Goal: Task Accomplishment & Management: Use online tool/utility

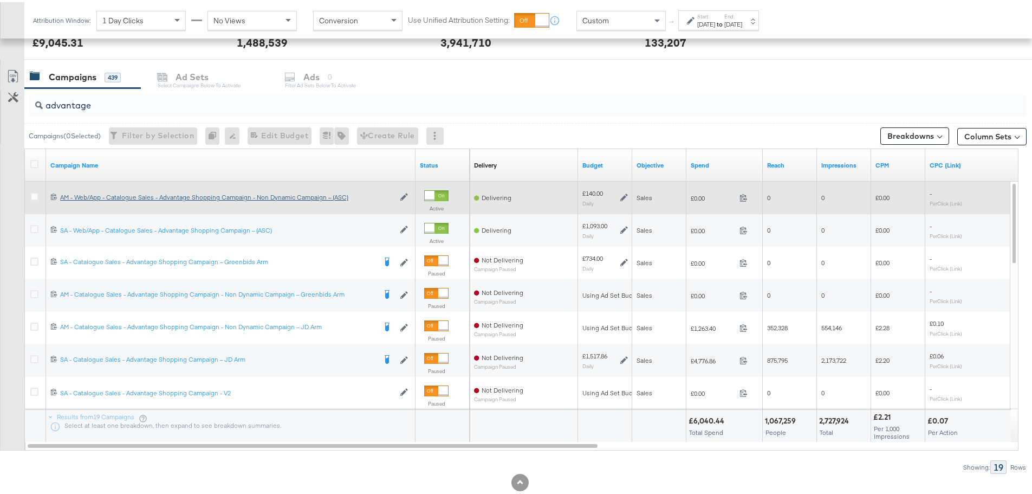
scroll to position [434, 0]
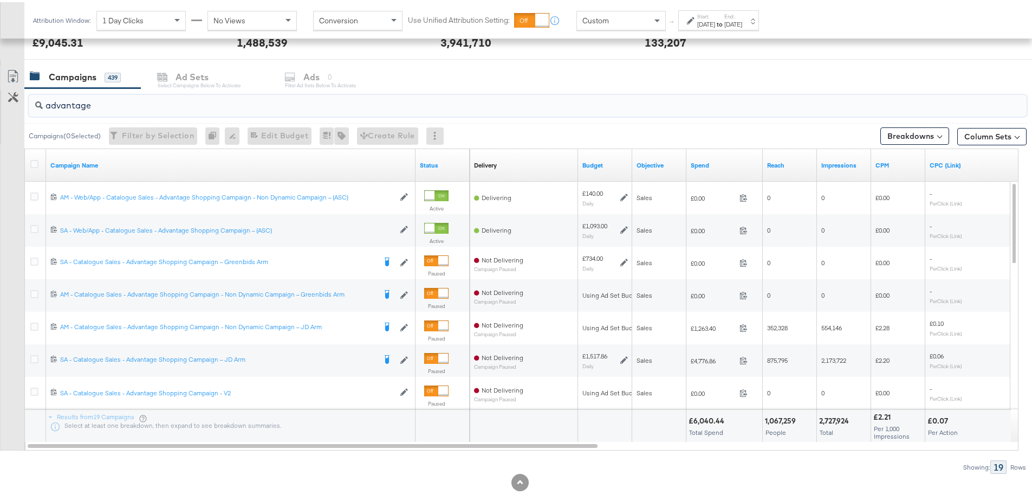
click at [218, 106] on input "advantage" at bounding box center [489, 98] width 892 height 21
drag, startPoint x: 218, startPoint y: 106, endPoint x: -351, endPoint y: 69, distance: 570.2
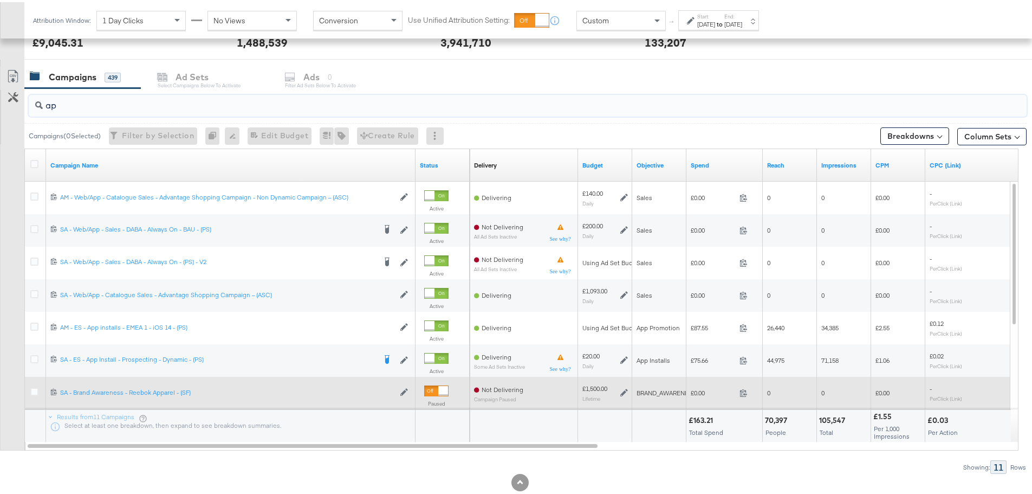
type input "a"
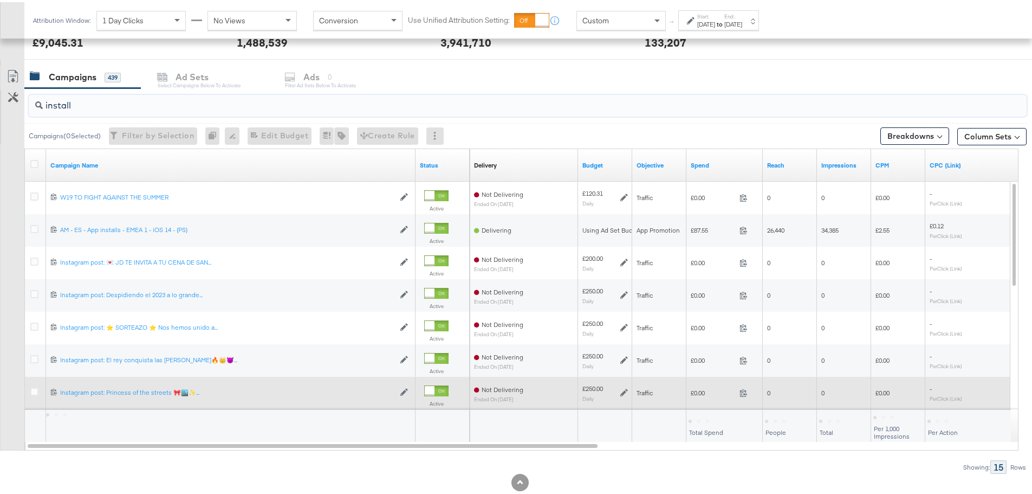
scroll to position [394, 0]
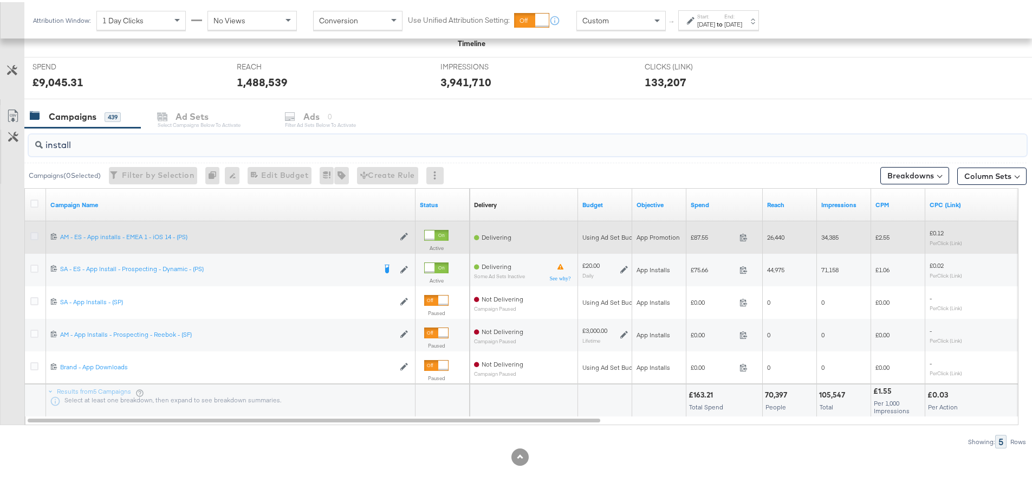
type input "install"
click at [36, 234] on icon at bounding box center [34, 234] width 8 height 8
click at [0, 0] on input "checkbox" at bounding box center [0, 0] width 0 height 0
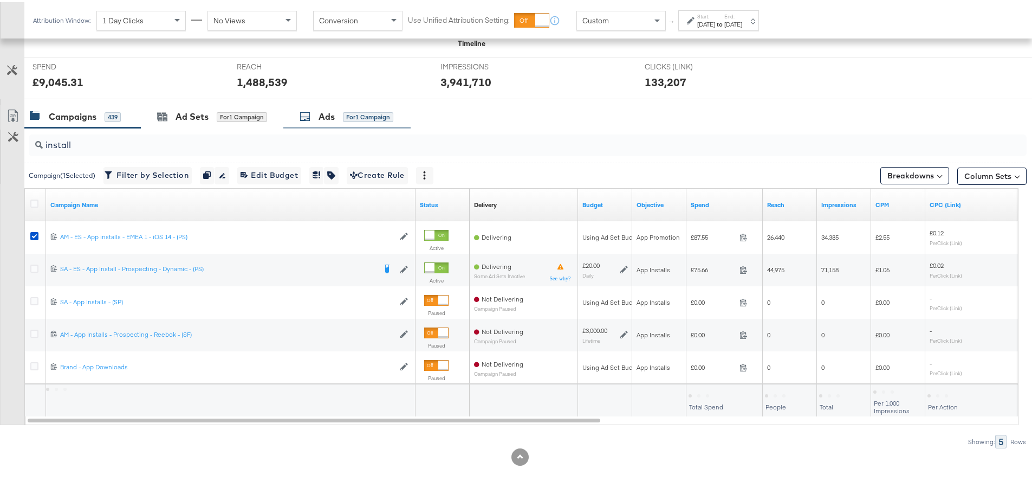
click at [346, 115] on div "for 1 Campaign" at bounding box center [368, 115] width 50 height 10
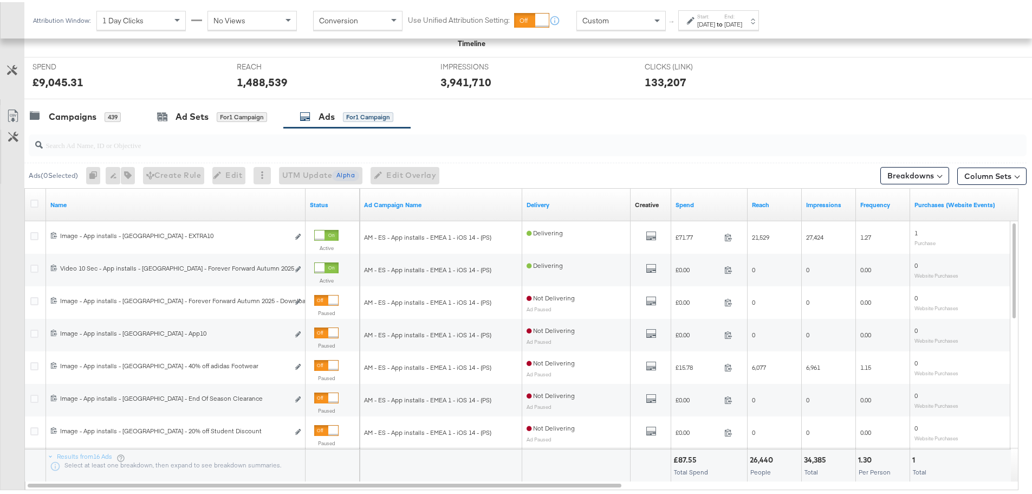
scroll to position [448, 0]
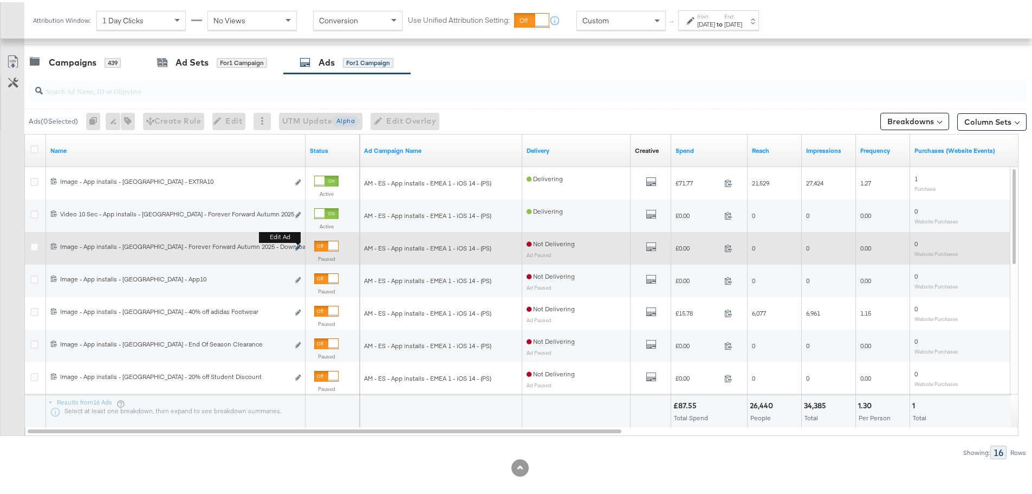
click at [297, 244] on icon "link" at bounding box center [297, 245] width 5 height 6
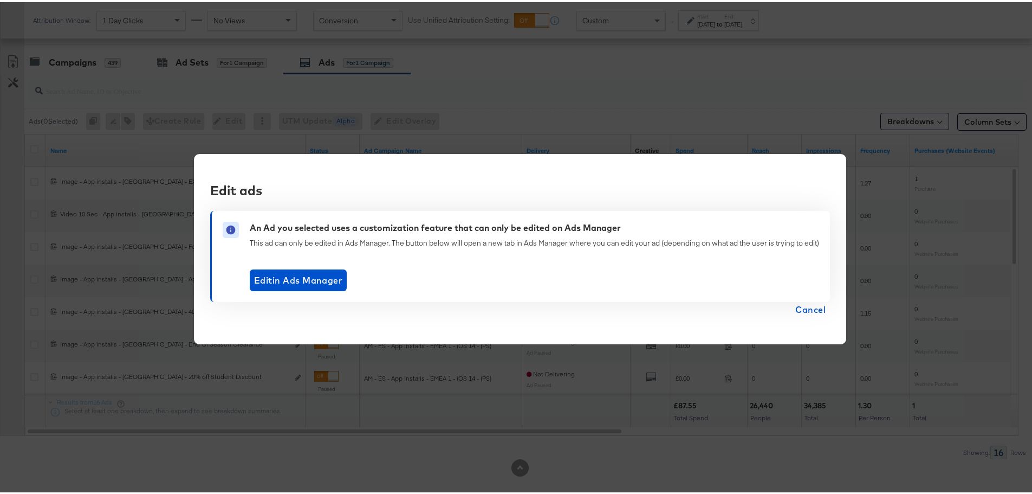
click at [797, 308] on span "Cancel" at bounding box center [810, 307] width 30 height 15
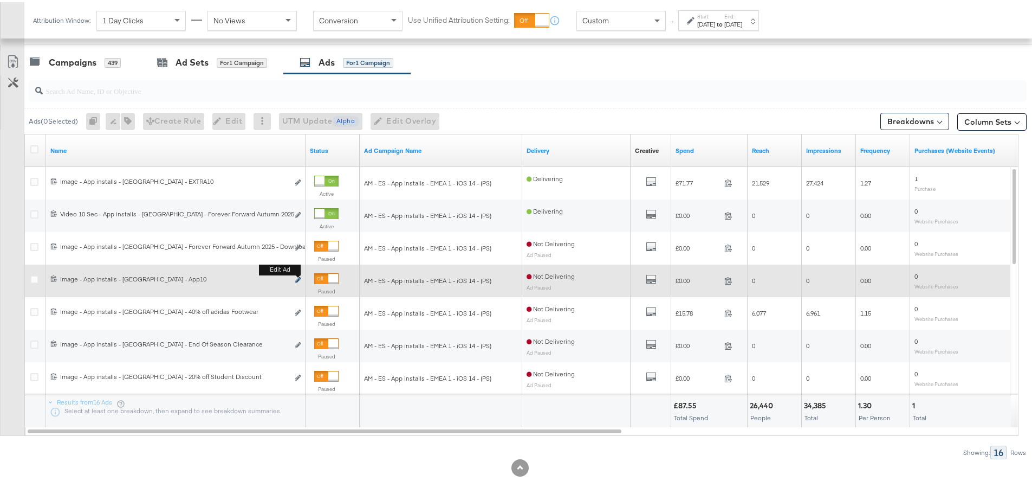
click at [299, 278] on icon "link" at bounding box center [297, 278] width 5 height 6
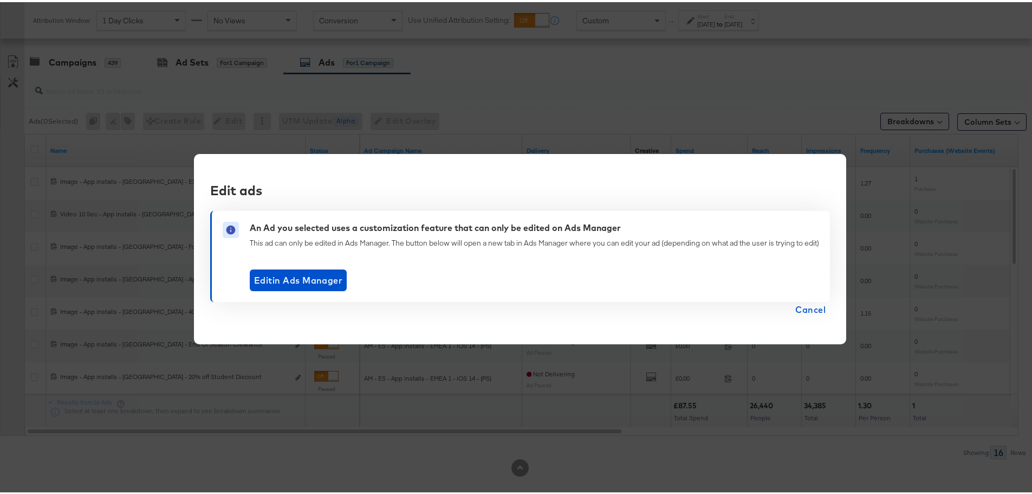
click at [812, 309] on span "Cancel" at bounding box center [810, 307] width 30 height 15
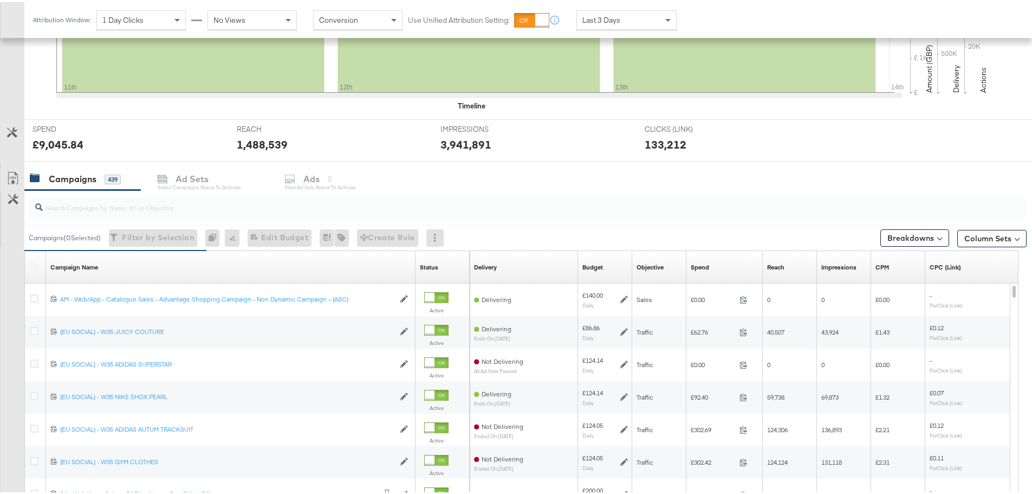
scroll to position [350, 0]
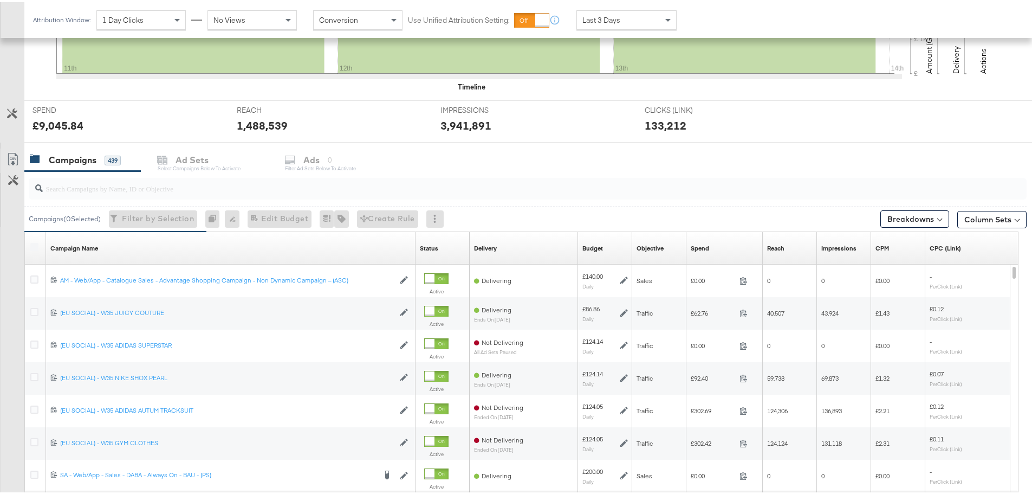
click at [238, 191] on input "search" at bounding box center [489, 181] width 892 height 21
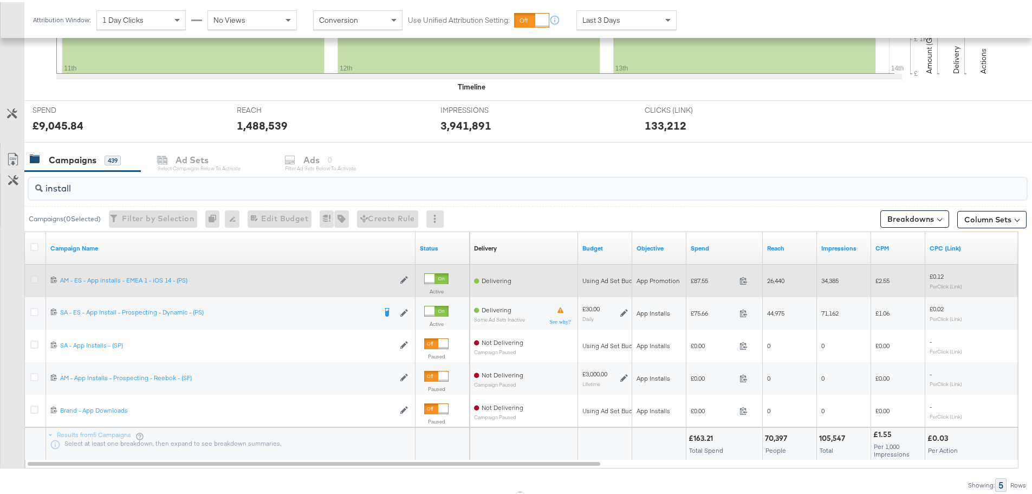
type input "install"
click at [34, 274] on icon at bounding box center [34, 277] width 8 height 8
click at [0, 0] on input "checkbox" at bounding box center [0, 0] width 0 height 0
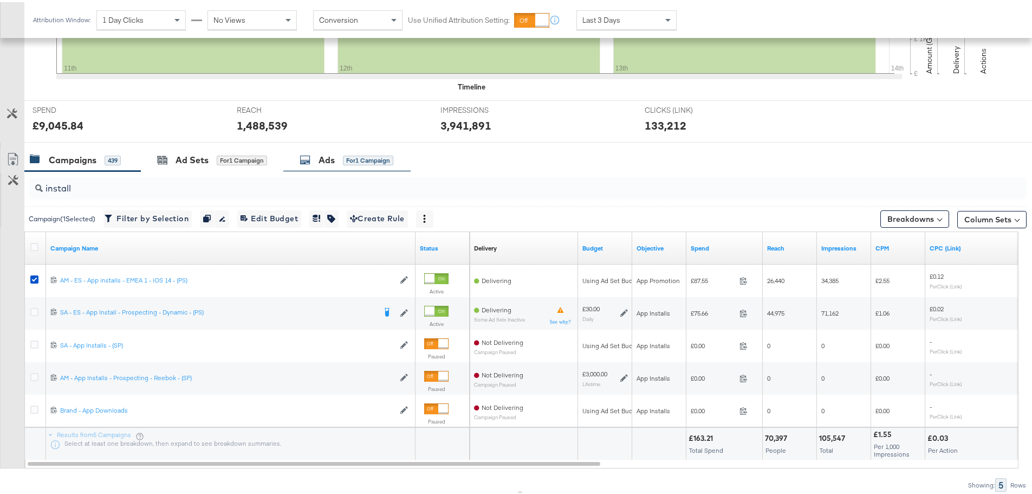
click at [324, 159] on div "Ads" at bounding box center [327, 158] width 16 height 12
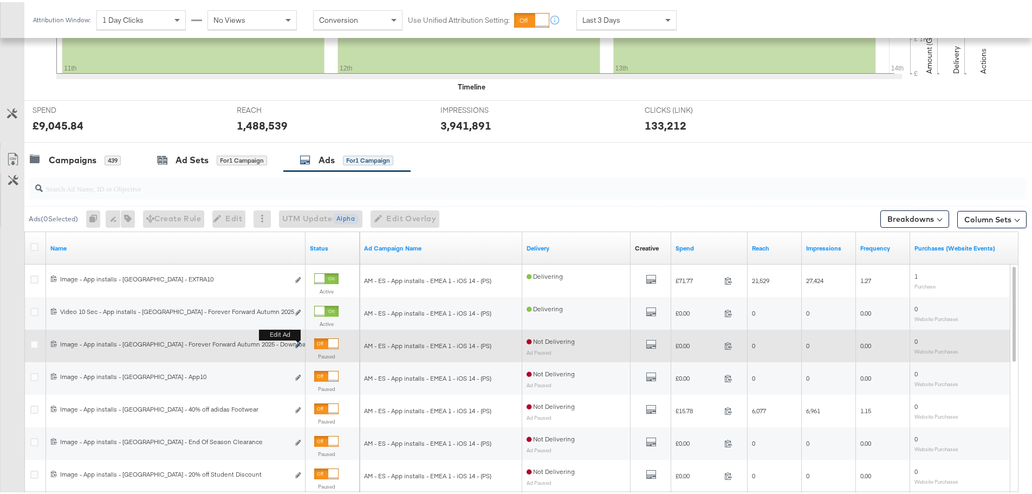
click at [297, 341] on icon "link" at bounding box center [297, 343] width 5 height 6
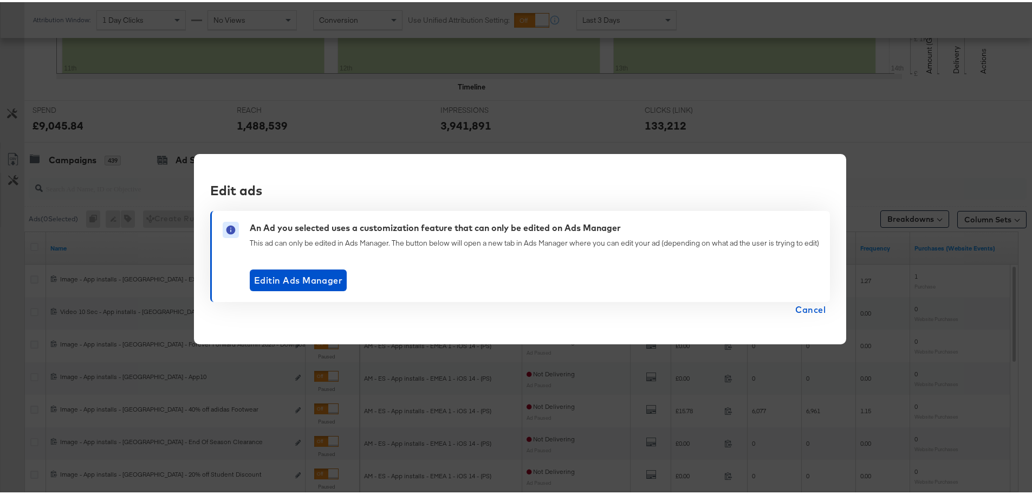
click at [811, 310] on span "Cancel" at bounding box center [810, 307] width 30 height 15
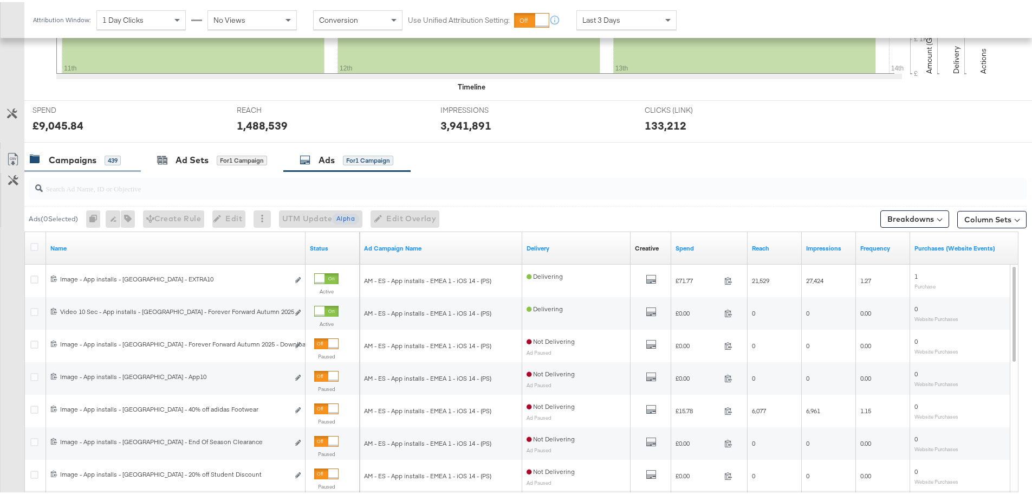
click at [78, 158] on div "Campaigns" at bounding box center [73, 158] width 48 height 12
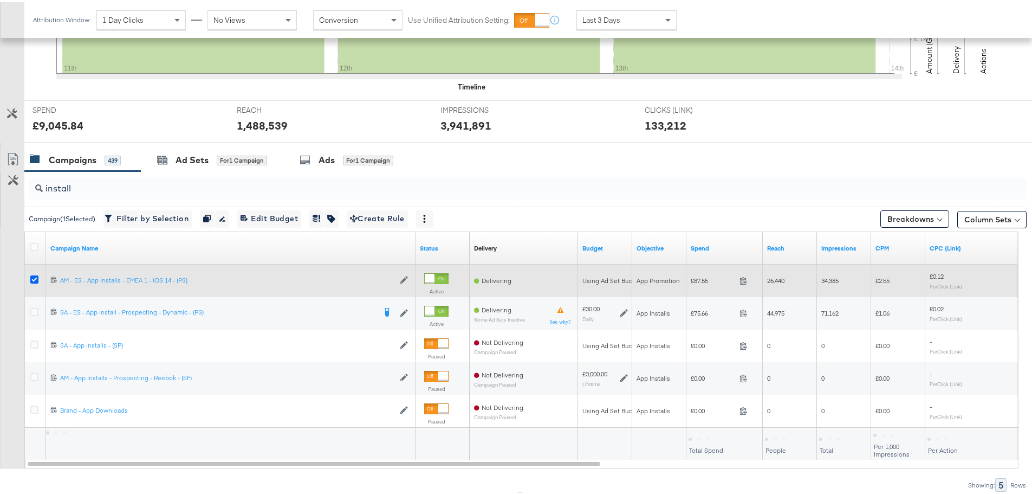
click at [36, 279] on icon at bounding box center [34, 277] width 8 height 8
click at [0, 0] on input "checkbox" at bounding box center [0, 0] width 0 height 0
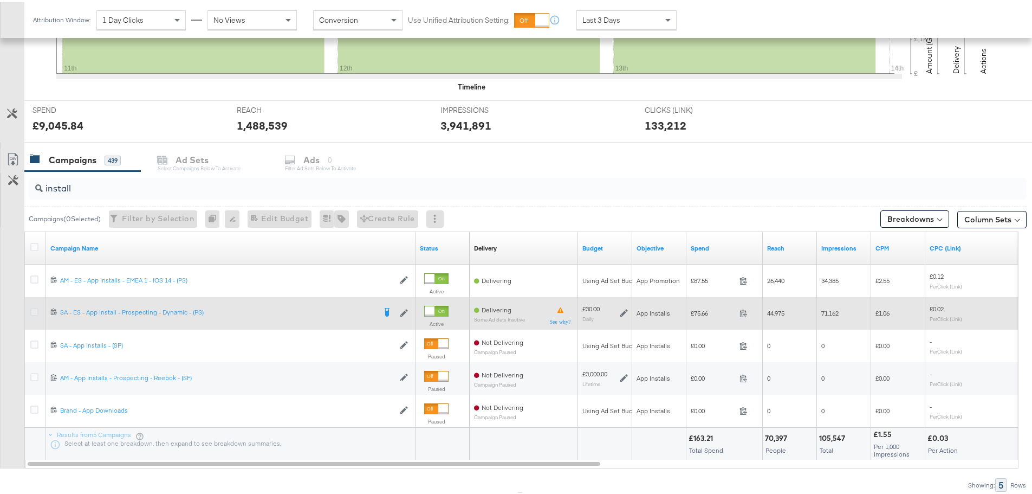
click at [35, 309] on icon at bounding box center [34, 310] width 8 height 8
click at [0, 0] on input "checkbox" at bounding box center [0, 0] width 0 height 0
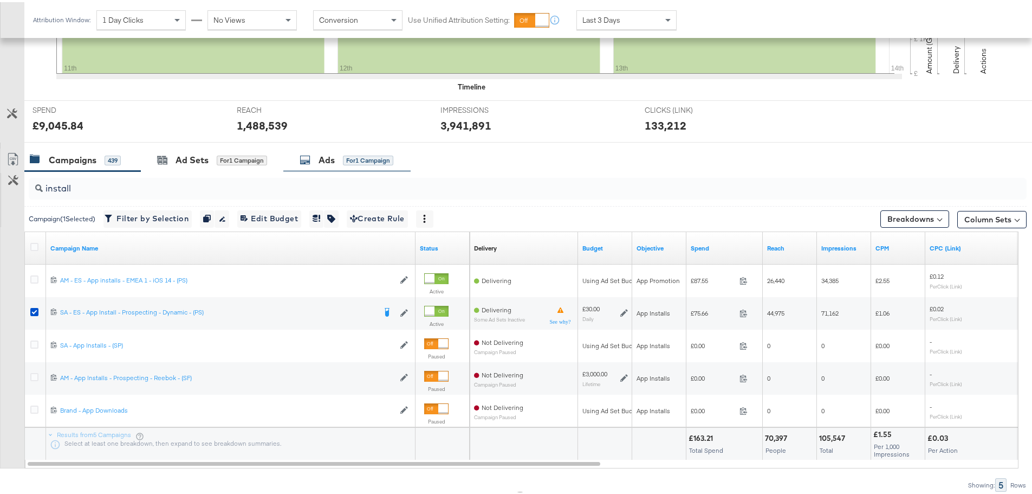
click at [331, 167] on div "Ads for 1 Campaign" at bounding box center [346, 157] width 127 height 23
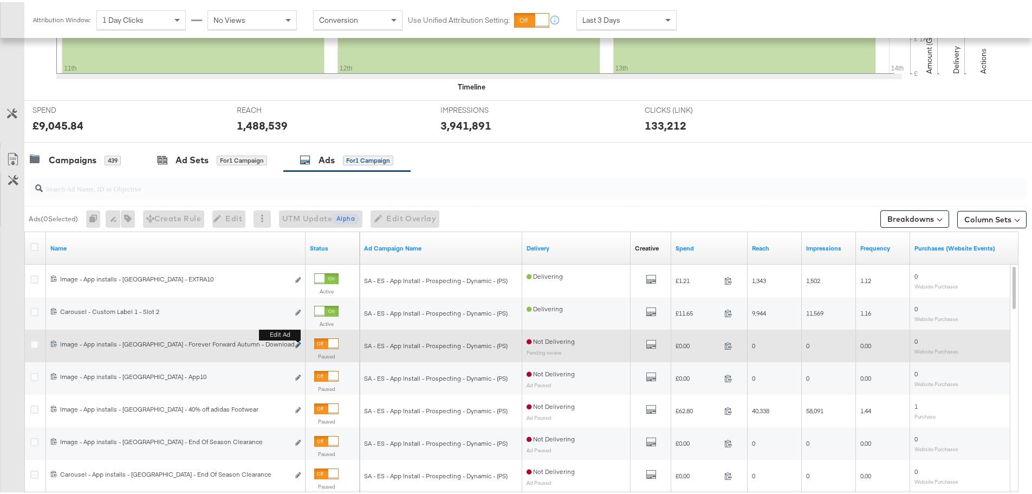
click at [296, 344] on icon "link" at bounding box center [297, 343] width 5 height 6
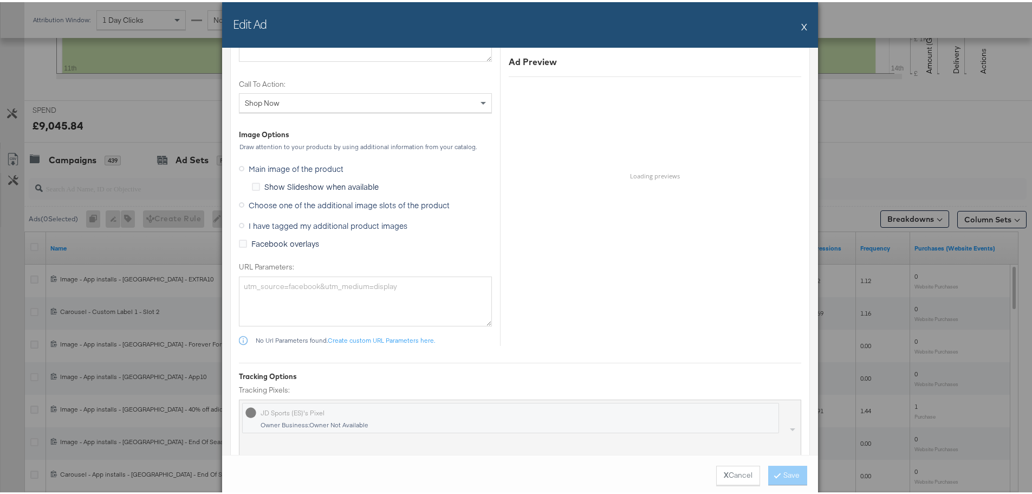
scroll to position [1030, 0]
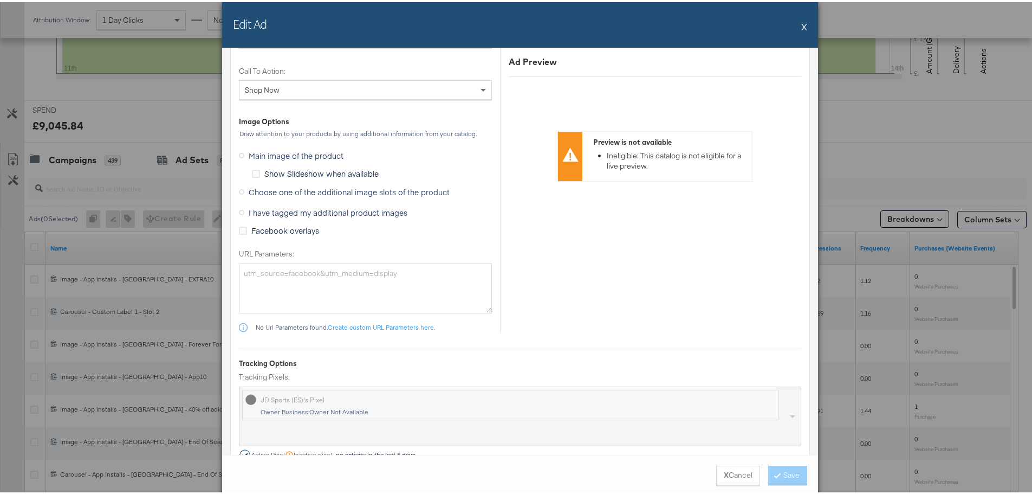
click at [240, 210] on icon at bounding box center [241, 210] width 5 height 5
click at [0, 0] on input "I have tagged my additional product images" at bounding box center [0, 0] width 0 height 0
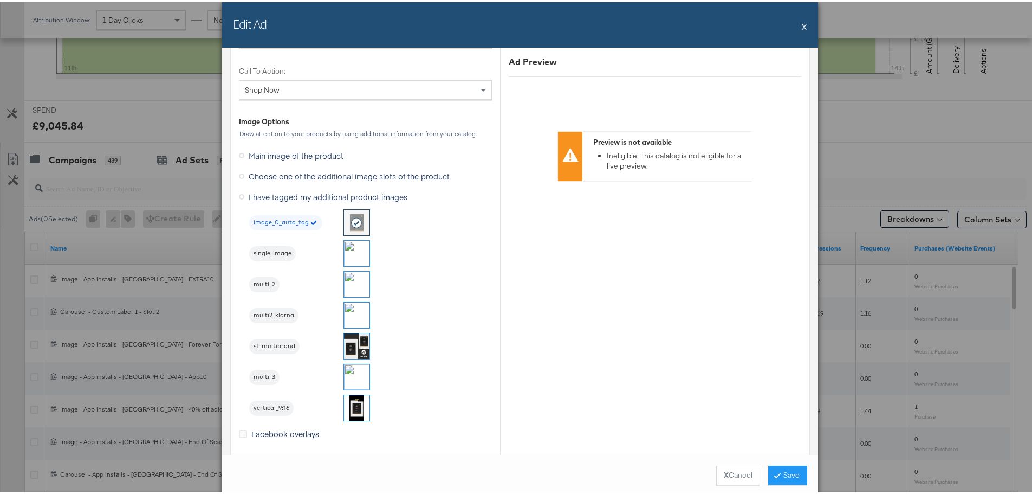
click at [360, 282] on img at bounding box center [356, 281] width 25 height 25
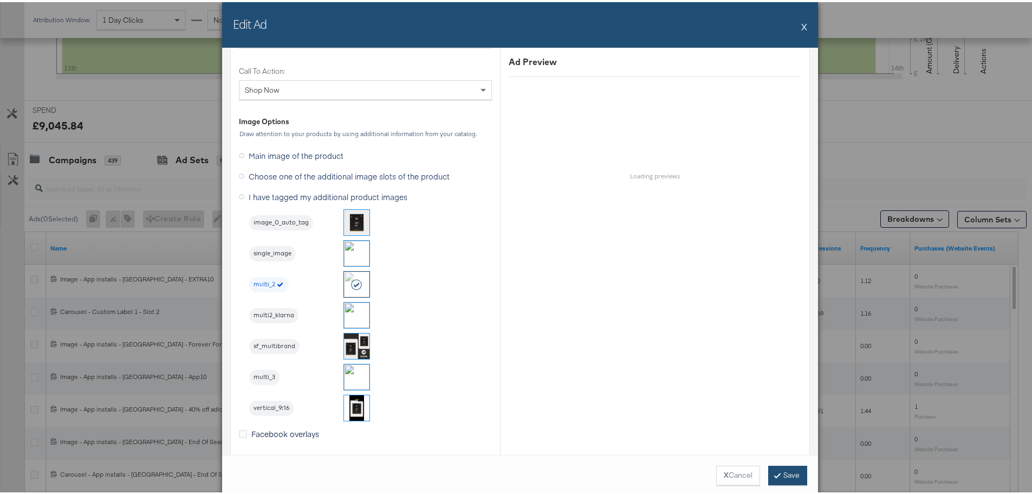
click at [768, 471] on button "Save" at bounding box center [787, 473] width 39 height 20
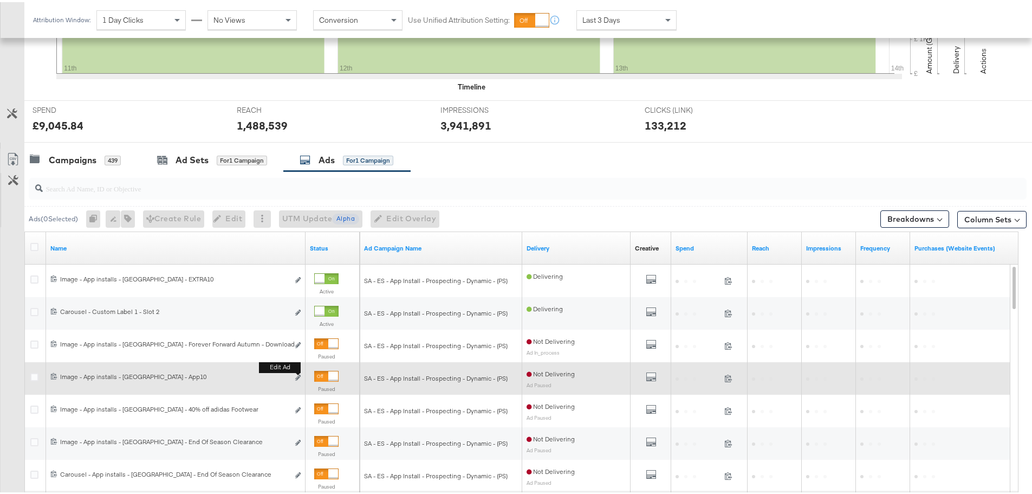
click at [301, 376] on button "Edit ad" at bounding box center [298, 375] width 7 height 11
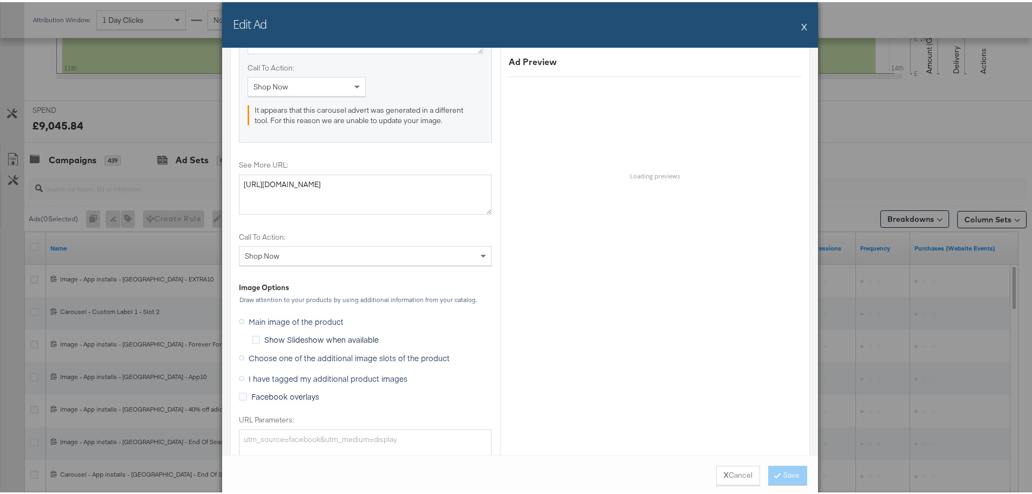
scroll to position [921, 0]
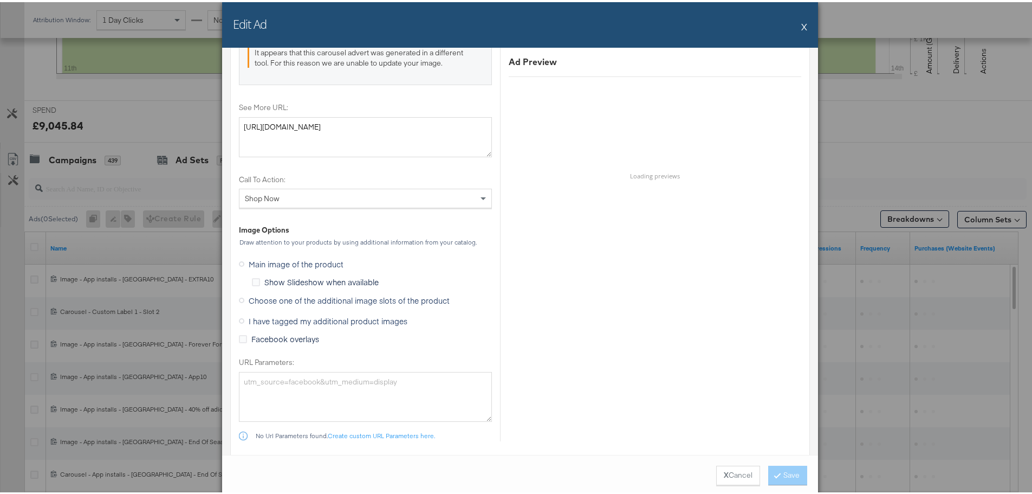
click at [239, 316] on icon at bounding box center [241, 318] width 5 height 5
click at [0, 0] on input "I have tagged my additional product images" at bounding box center [0, 0] width 0 height 0
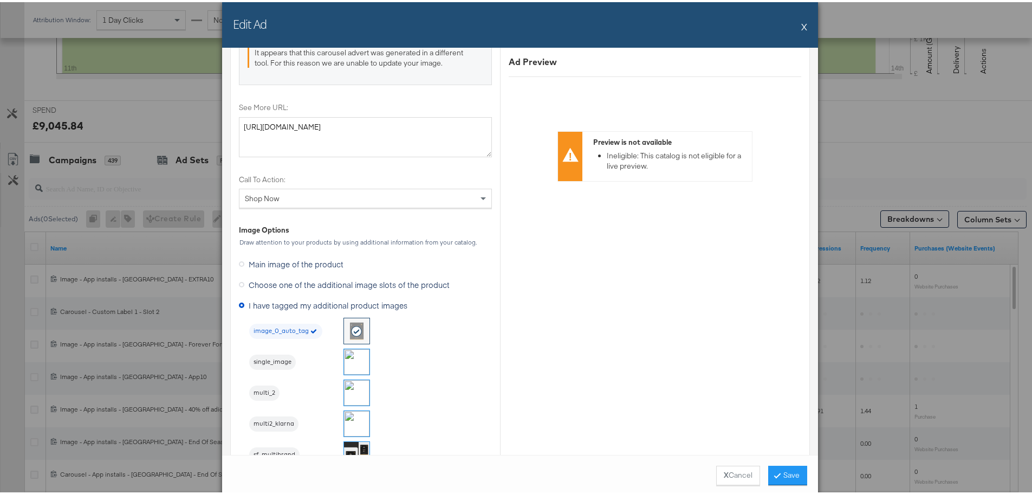
click at [354, 393] on img at bounding box center [356, 390] width 25 height 25
click at [788, 469] on button "Save" at bounding box center [787, 473] width 39 height 20
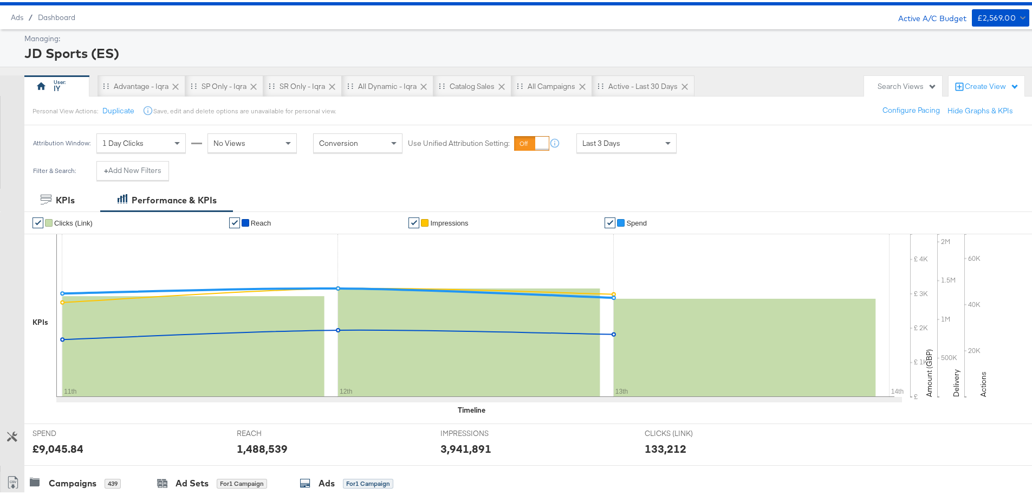
scroll to position [54, 0]
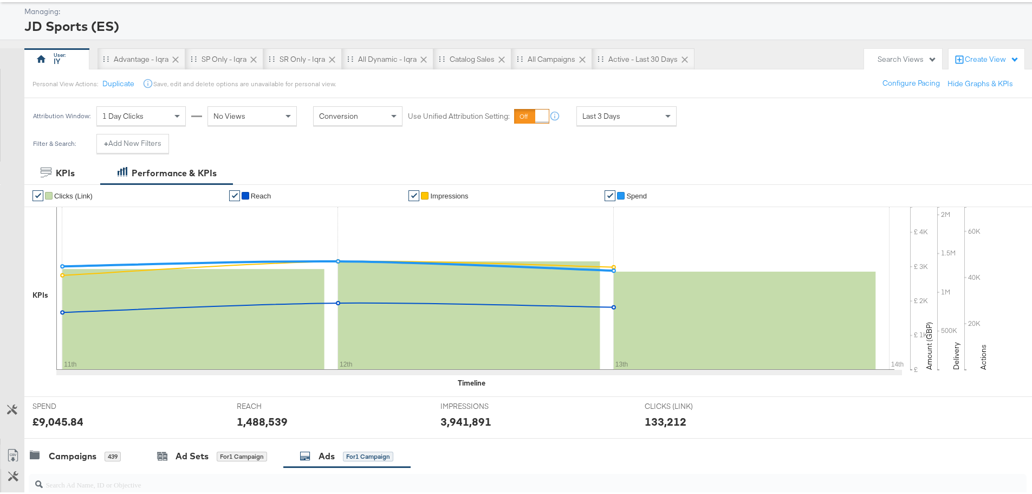
click at [609, 113] on span "Last 3 Days" at bounding box center [602, 114] width 38 height 10
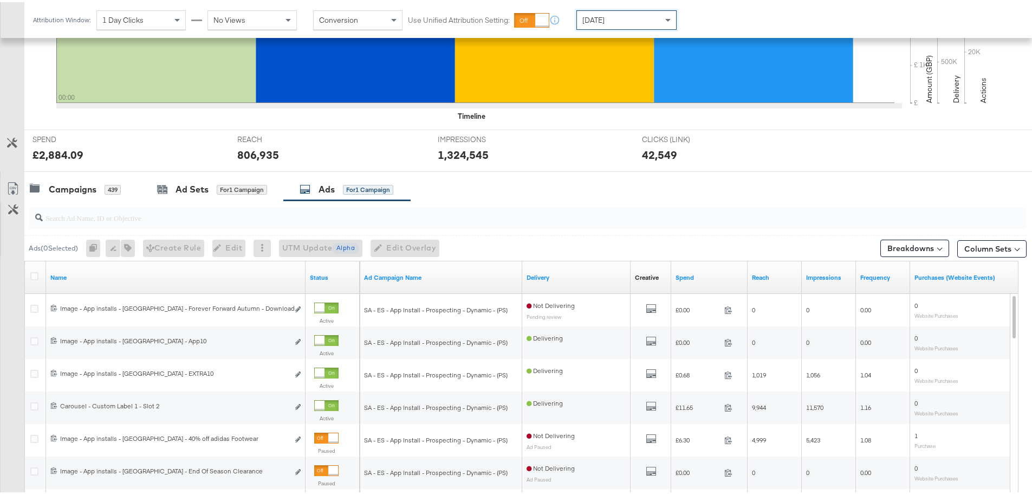
scroll to position [325, 0]
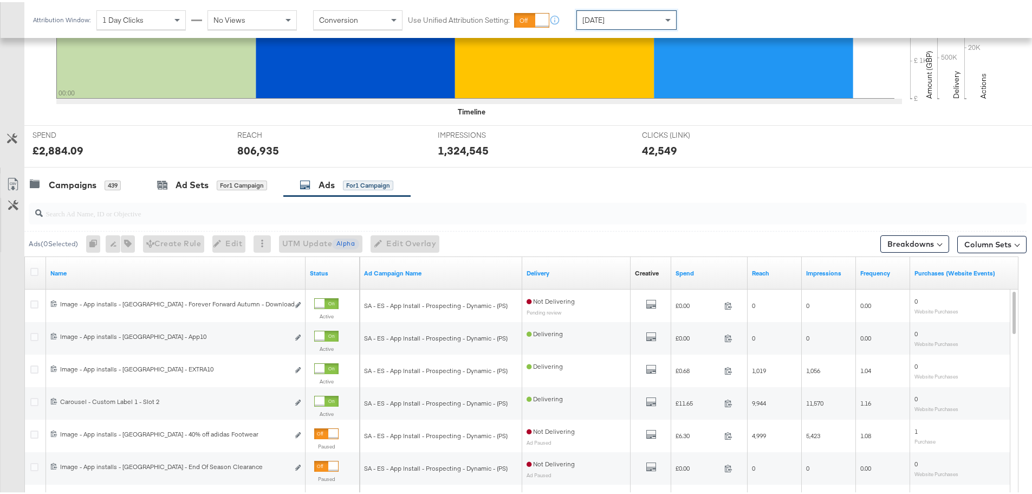
click at [129, 211] on input "search" at bounding box center [489, 206] width 892 height 21
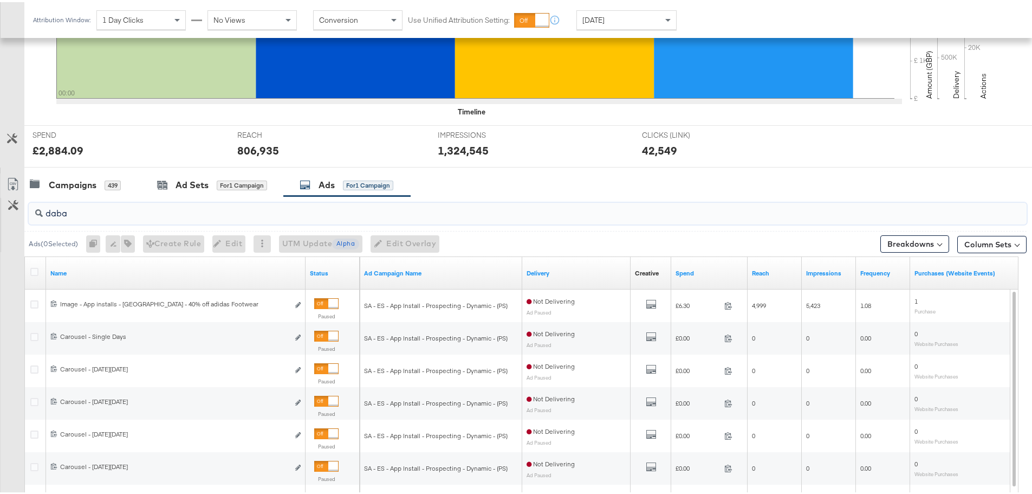
scroll to position [296, 0]
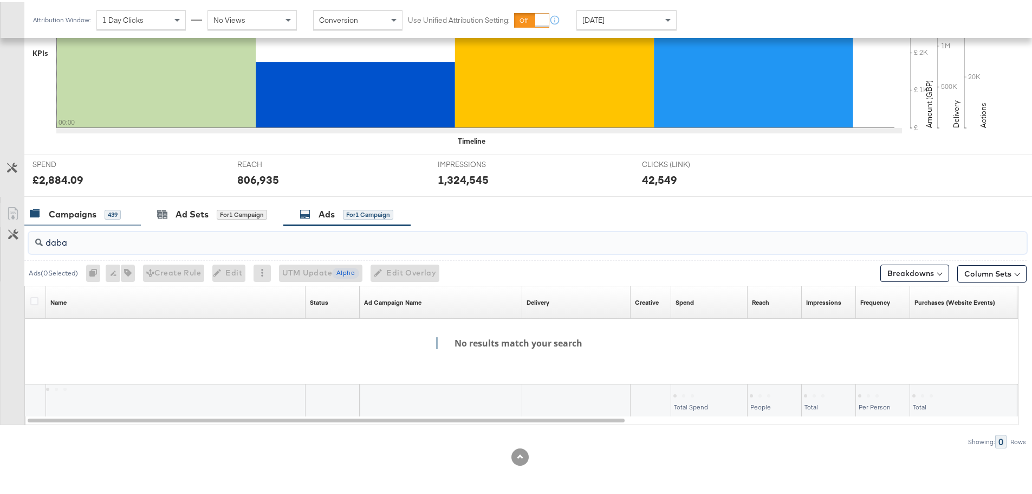
type input "daba"
click at [59, 206] on div "Campaigns" at bounding box center [73, 212] width 48 height 12
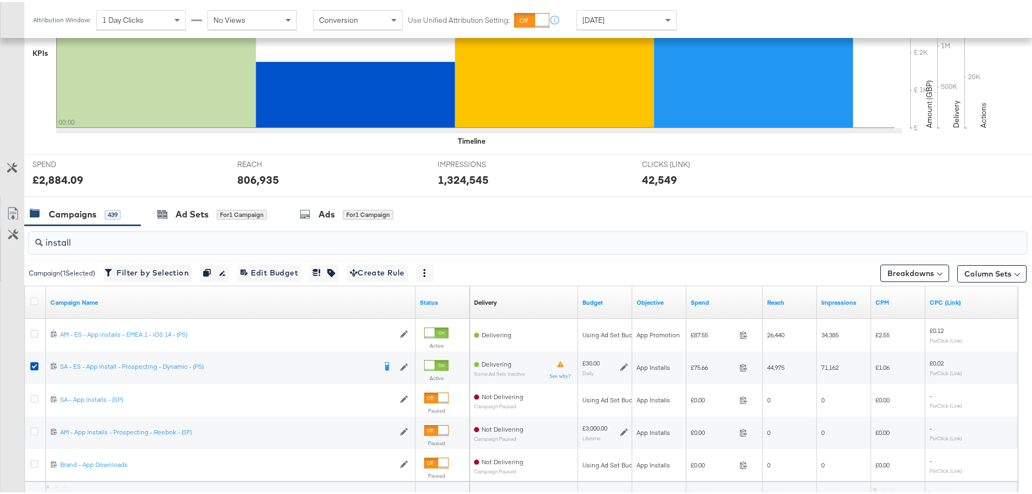
drag, startPoint x: 81, startPoint y: 239, endPoint x: -9, endPoint y: 245, distance: 90.7
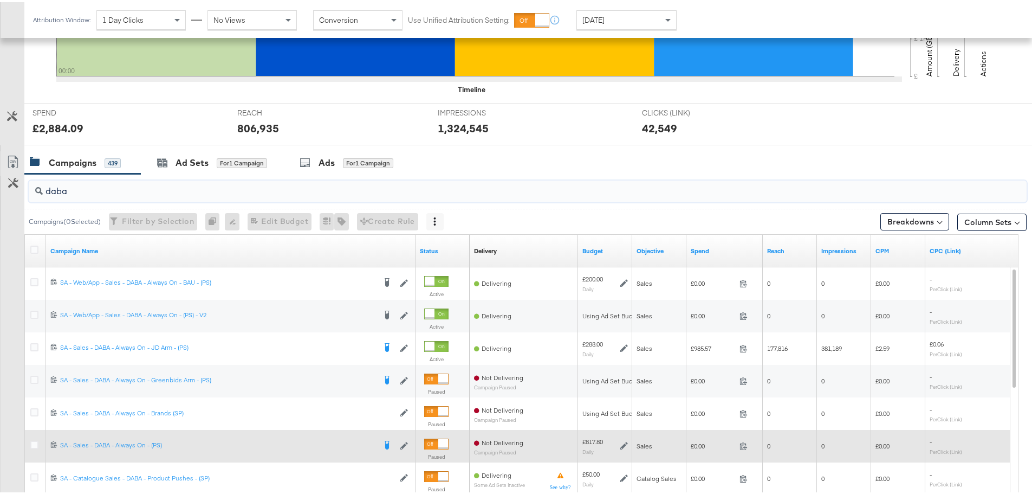
scroll to position [458, 0]
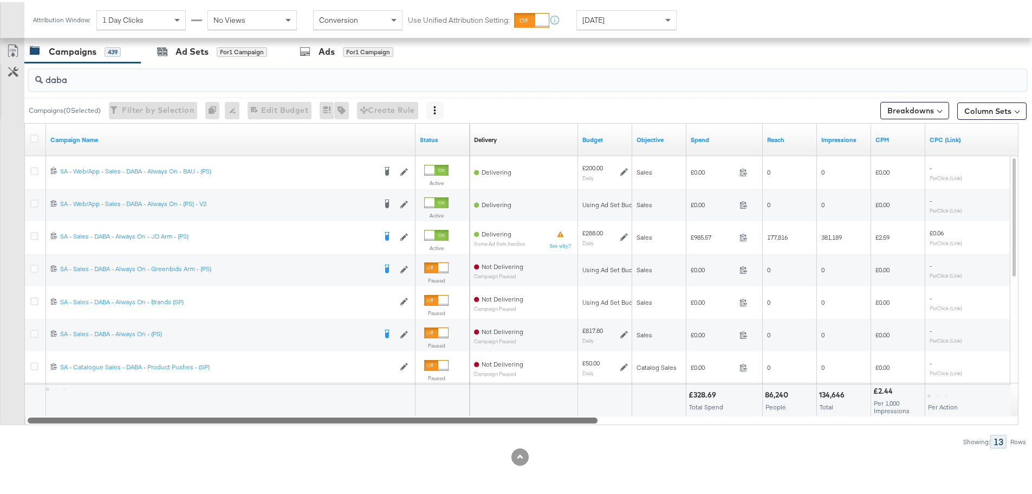
drag, startPoint x: 403, startPoint y: 418, endPoint x: 426, endPoint y: 369, distance: 54.8
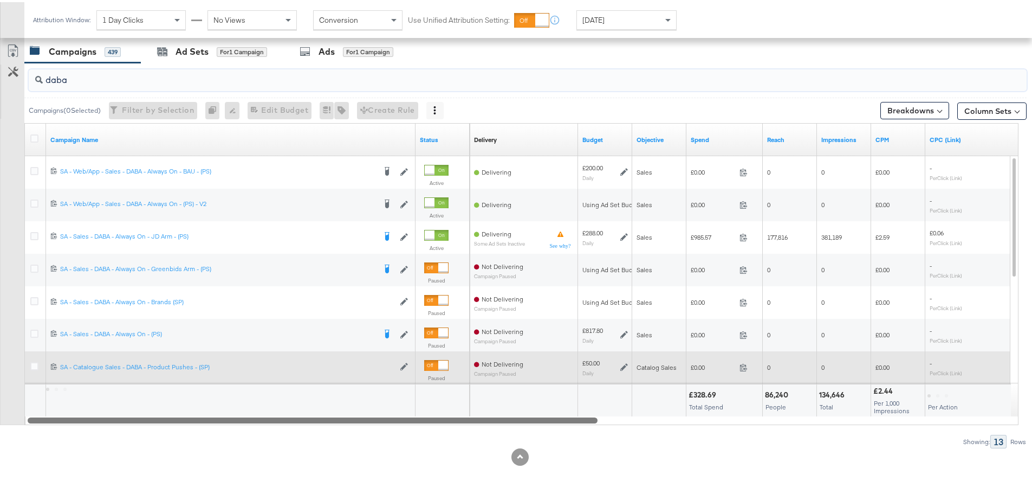
click at [433, 411] on div "Campaign Name Status Delivery Sorting Unavailable Budget Objective Spend Reach …" at bounding box center [521, 272] width 994 height 302
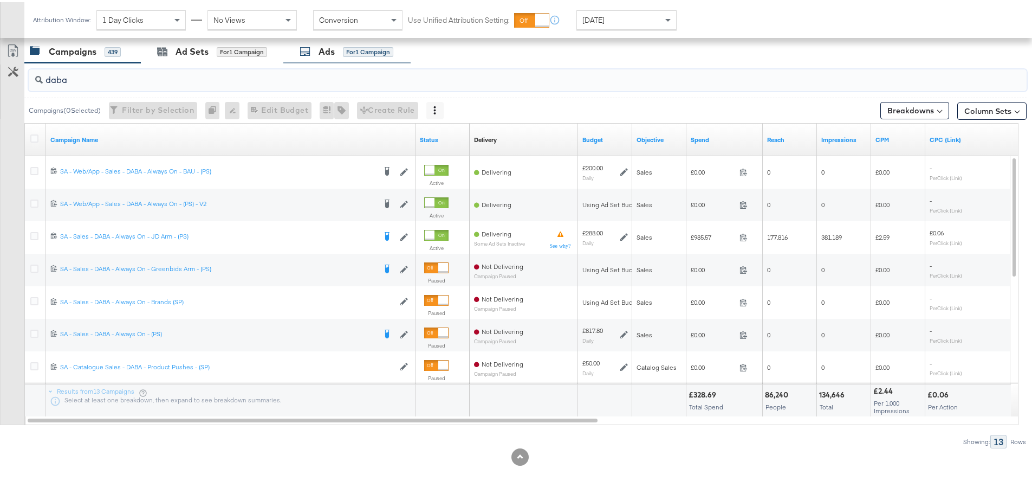
type input "daba"
click at [322, 48] on div "Ads" at bounding box center [327, 49] width 16 height 12
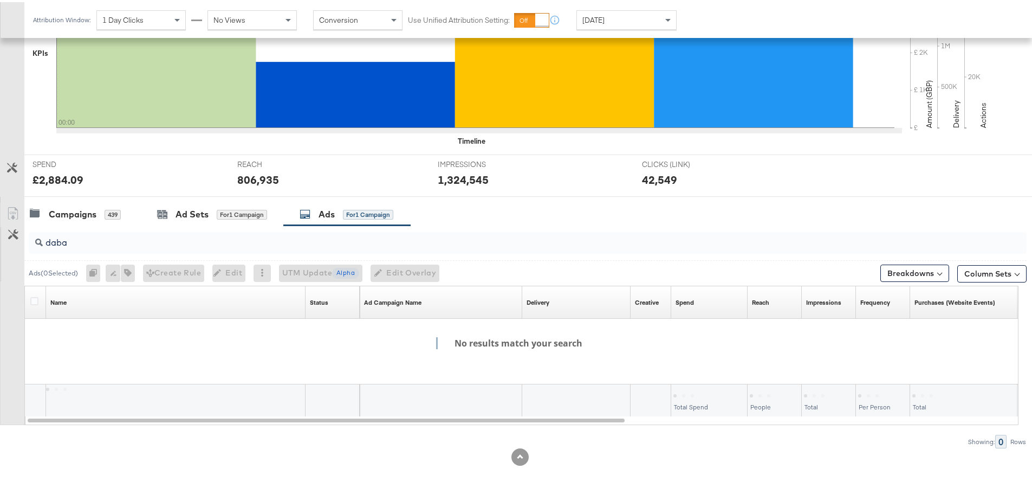
scroll to position [296, 0]
click at [75, 220] on div "Campaigns 439" at bounding box center [82, 211] width 117 height 23
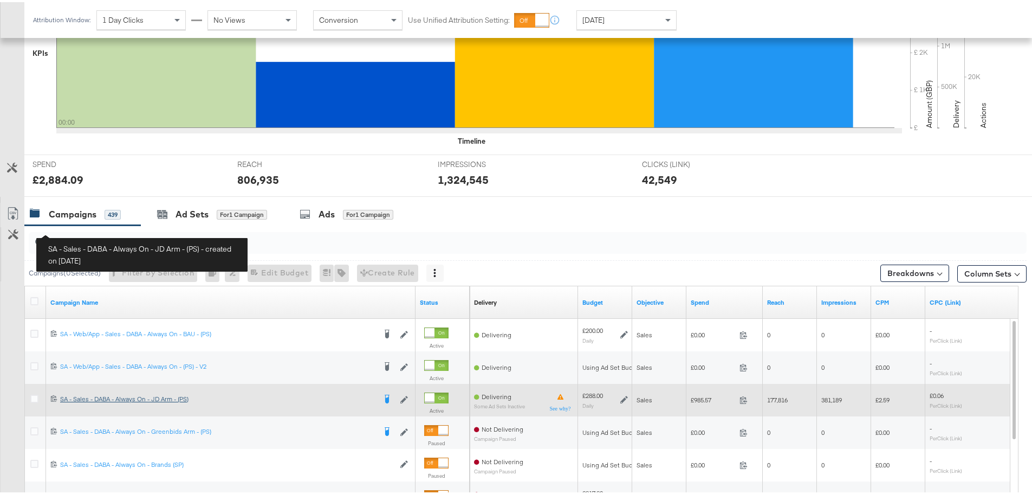
scroll to position [458, 0]
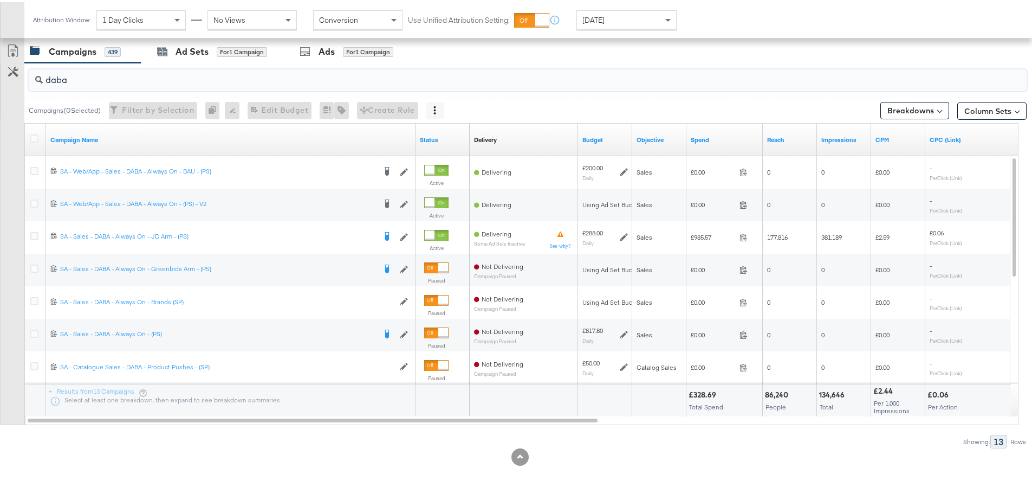
drag, startPoint x: 82, startPoint y: 83, endPoint x: -25, endPoint y: 79, distance: 107.4
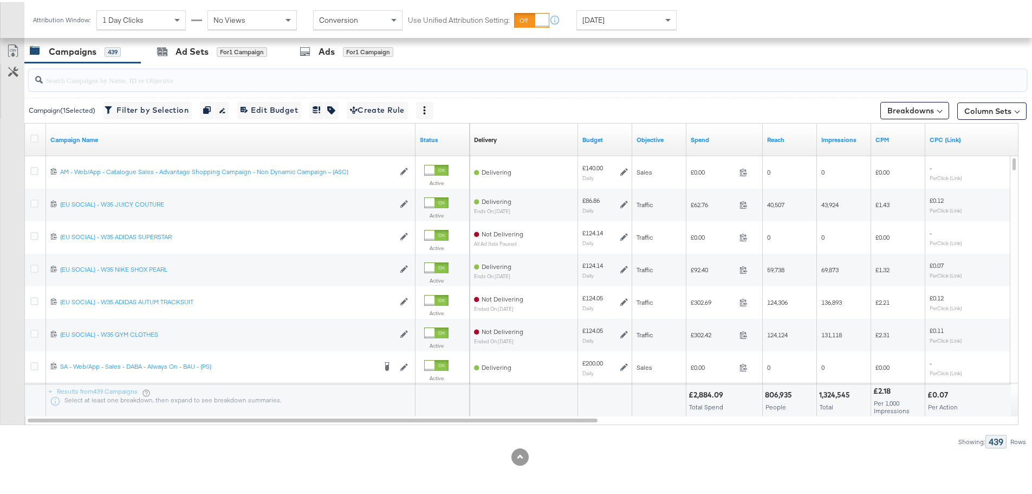
click at [127, 74] on input "search" at bounding box center [489, 73] width 892 height 21
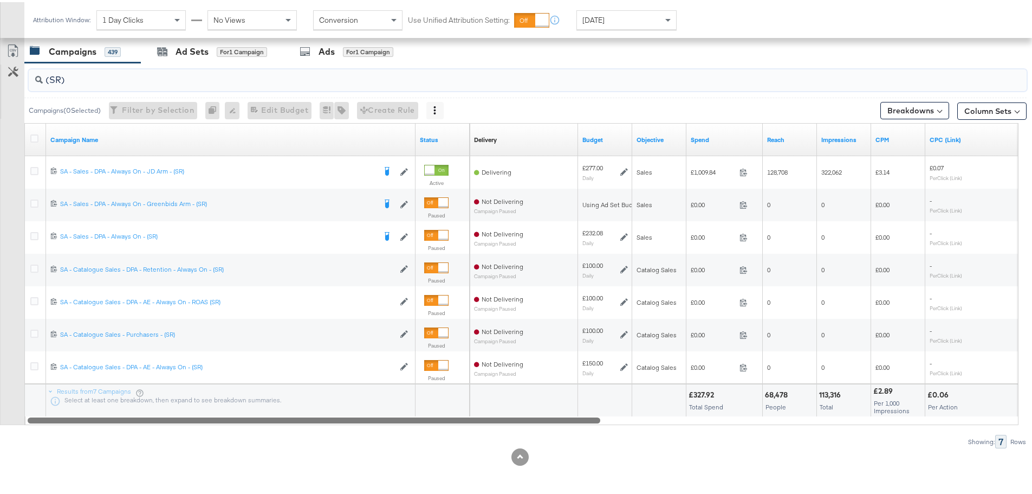
drag, startPoint x: 509, startPoint y: 419, endPoint x: 439, endPoint y: 438, distance: 72.3
click at [439, 438] on div "(SR) Campaigns ( 0 Selected) Filter by Selection Filter 0 campaigns 0 Rename 0 …" at bounding box center [513, 253] width 1027 height 385
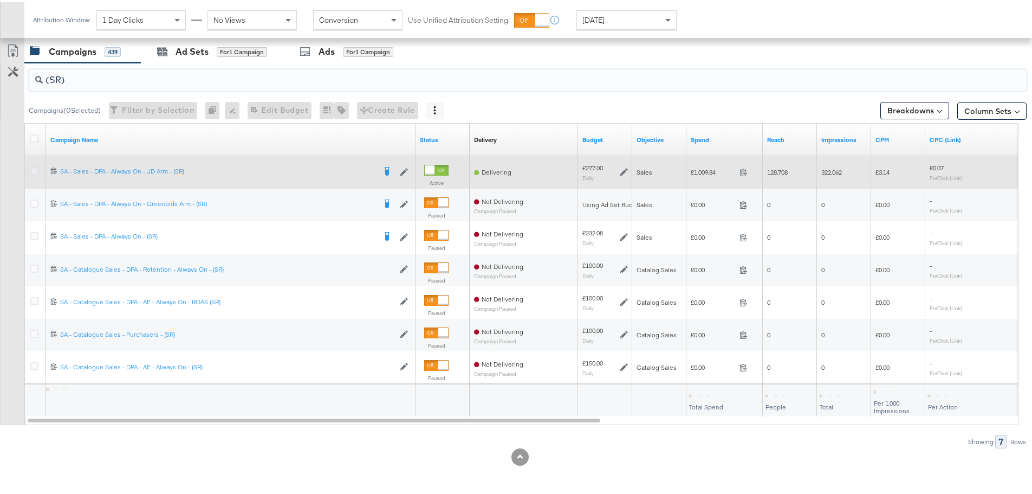
type input "(SR)"
click at [31, 170] on icon at bounding box center [34, 169] width 8 height 8
click at [0, 0] on input "checkbox" at bounding box center [0, 0] width 0 height 0
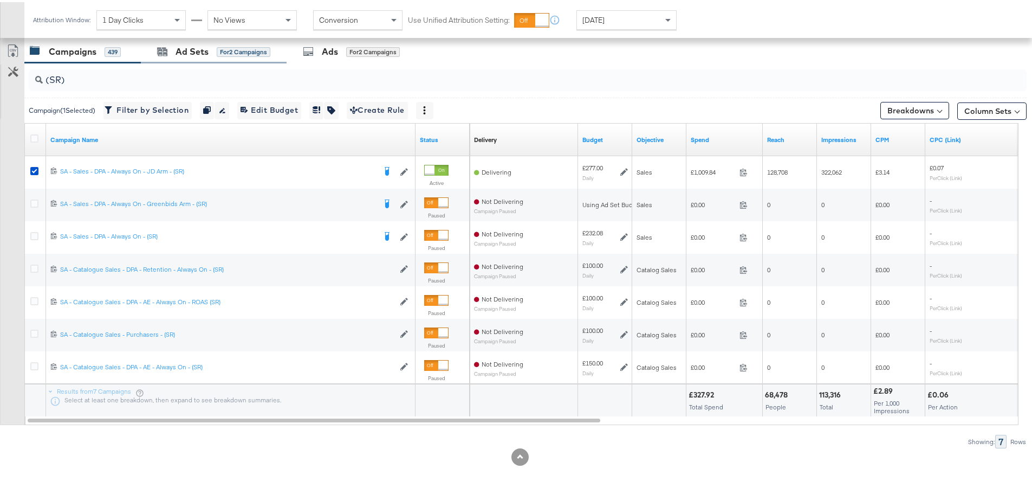
click at [249, 42] on div "Ad Sets for 2 Campaigns" at bounding box center [214, 49] width 146 height 23
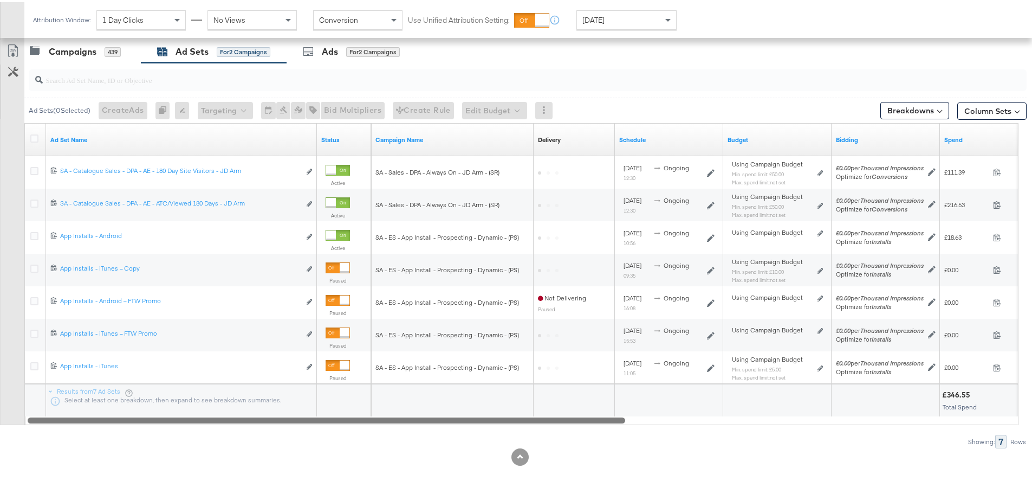
drag, startPoint x: 533, startPoint y: 418, endPoint x: 373, endPoint y: 421, distance: 159.3
click at [373, 421] on div at bounding box center [327, 417] width 598 height 9
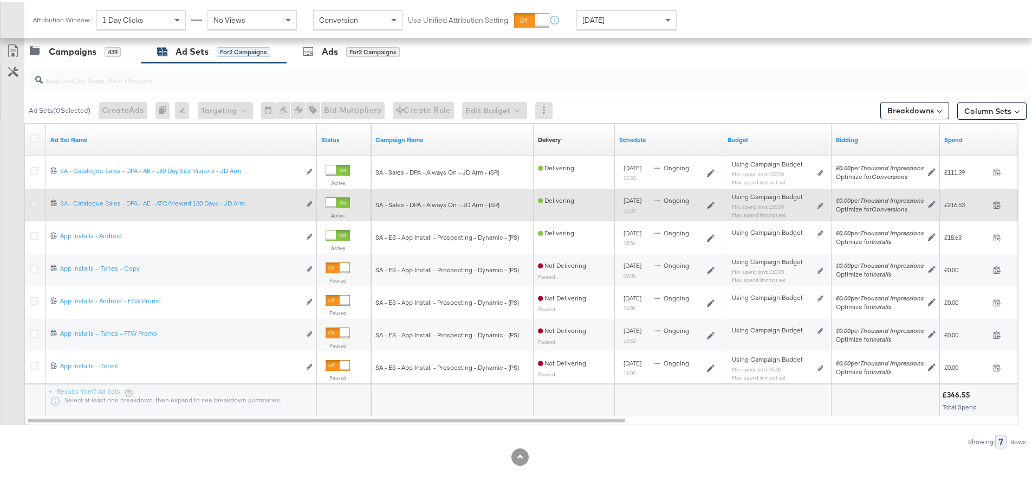
click at [34, 200] on icon at bounding box center [34, 201] width 8 height 8
click at [0, 0] on input "checkbox" at bounding box center [0, 0] width 0 height 0
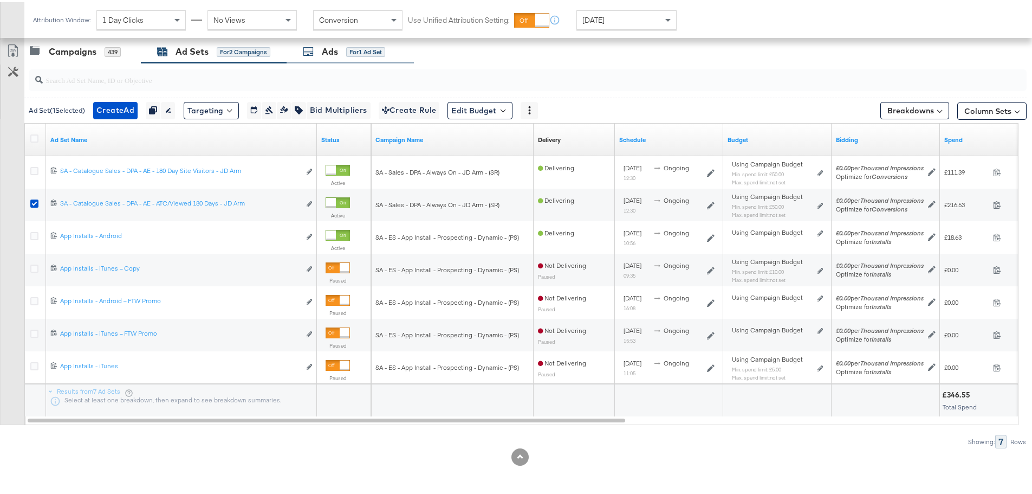
click at [335, 38] on div "Ads for 1 Ad Set" at bounding box center [350, 49] width 127 height 23
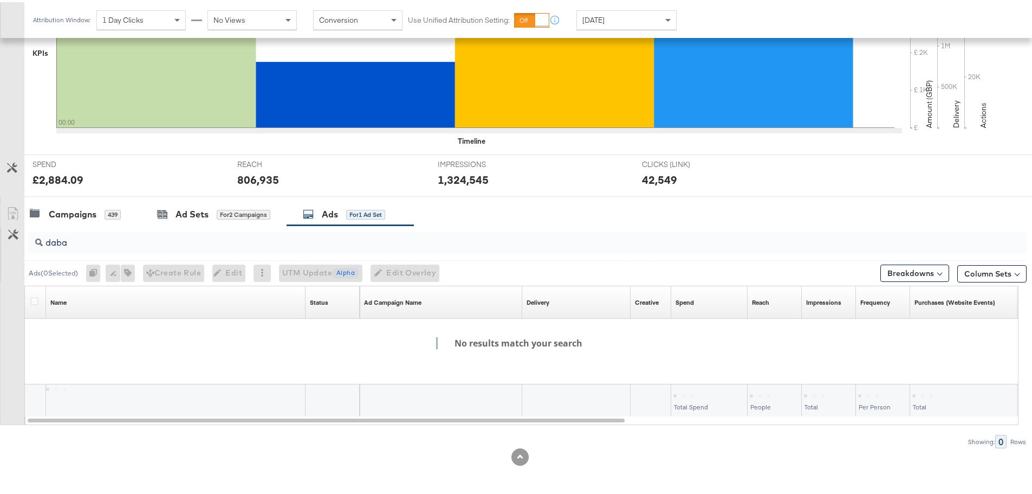
scroll to position [296, 0]
click at [193, 202] on div "Ad Sets for 2 Campaigns" at bounding box center [214, 211] width 146 height 23
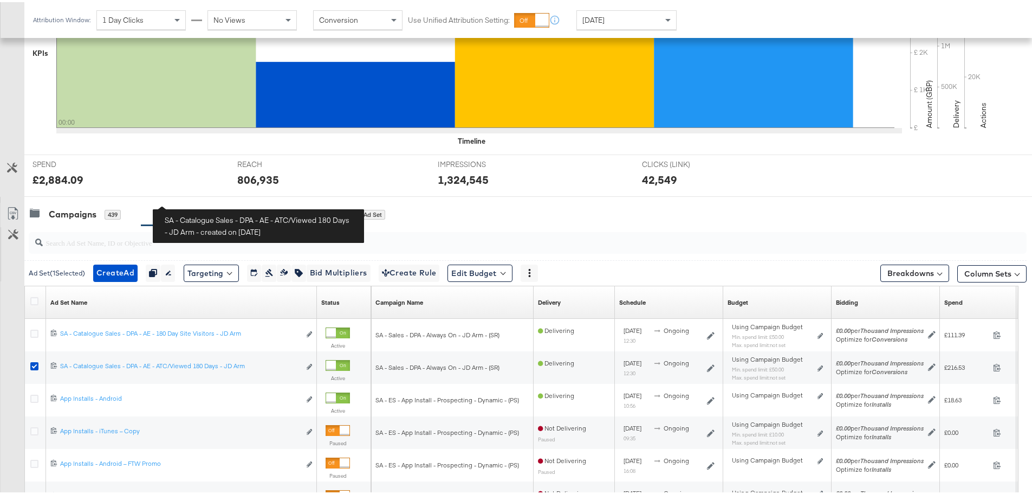
scroll to position [458, 0]
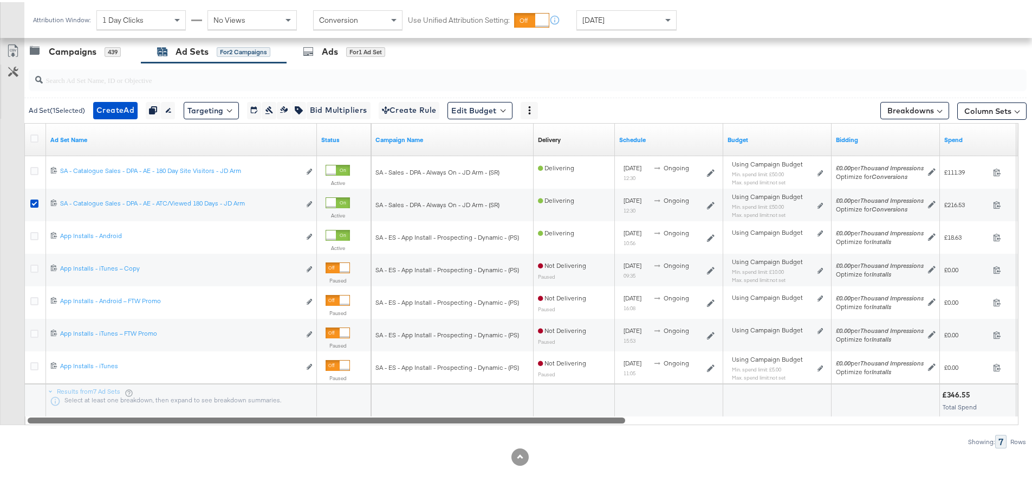
drag, startPoint x: 477, startPoint y: 420, endPoint x: 532, endPoint y: 423, distance: 54.3
click at [532, 423] on div "Ad Set ( 1 Selected) Create Ad Create 1 ad Duplicate 1 ad set Rename 1 ad set E…" at bounding box center [513, 253] width 1027 height 385
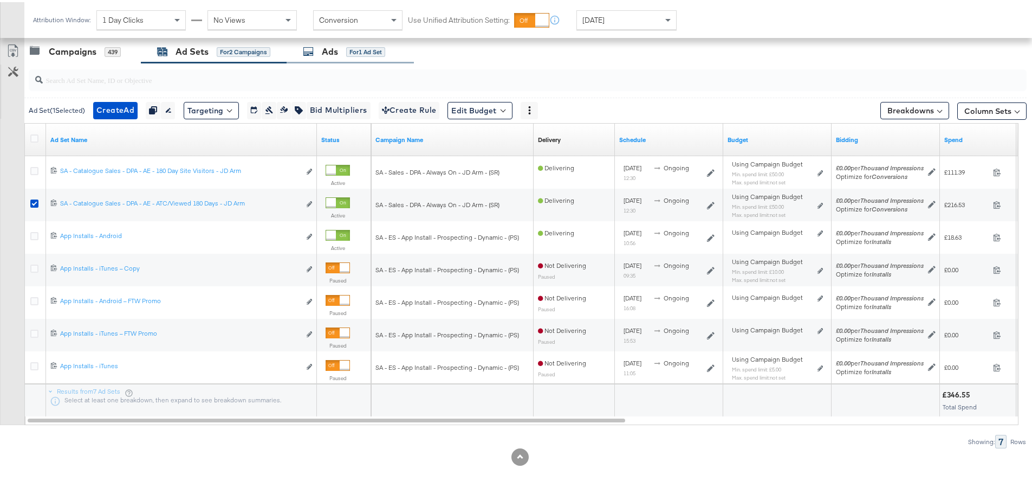
click at [357, 41] on div "Ads for 1 Ad Set" at bounding box center [350, 49] width 127 height 23
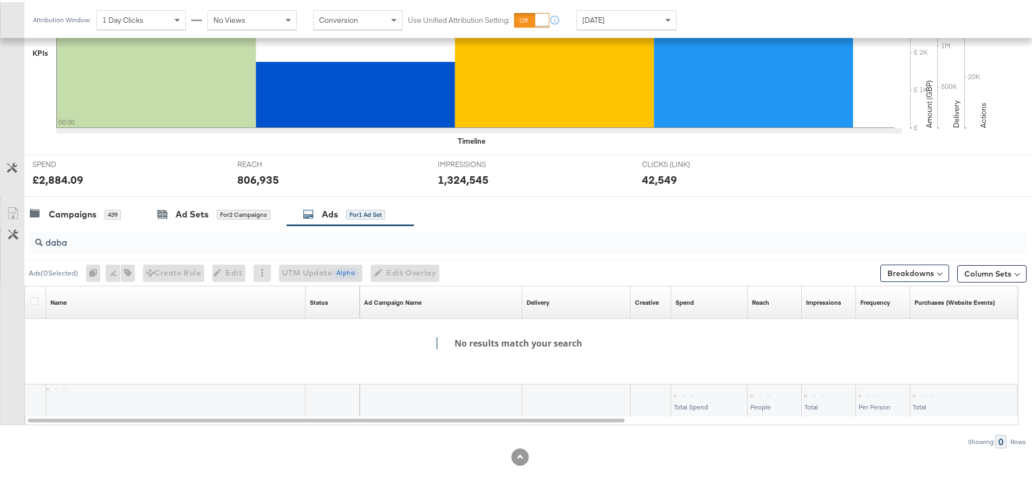
scroll to position [296, 0]
click at [67, 212] on div "Campaigns" at bounding box center [73, 212] width 48 height 12
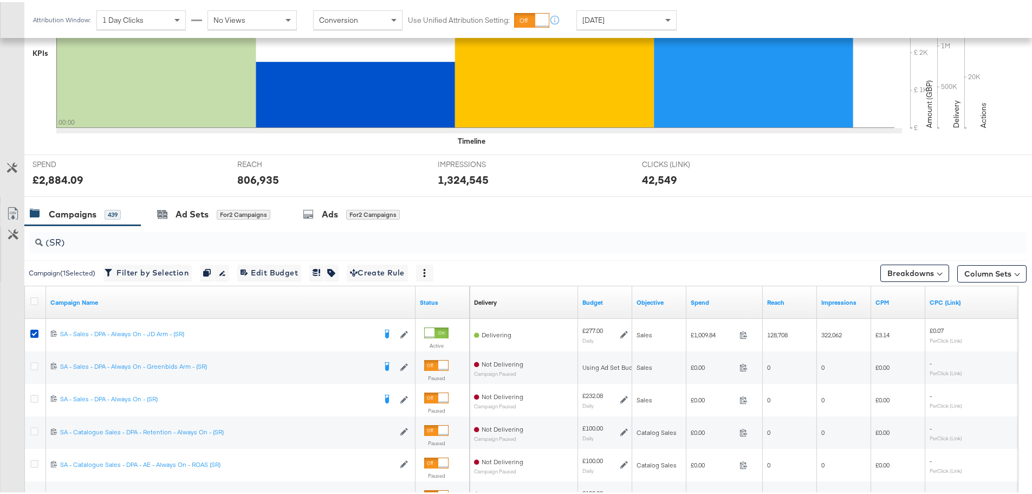
scroll to position [458, 0]
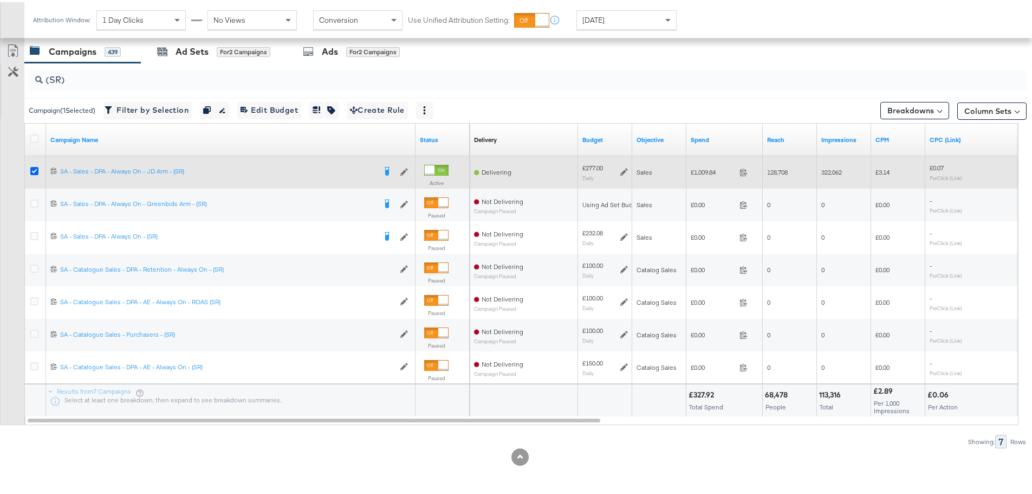
click at [33, 167] on icon at bounding box center [34, 169] width 8 height 8
click at [0, 0] on input "checkbox" at bounding box center [0, 0] width 0 height 0
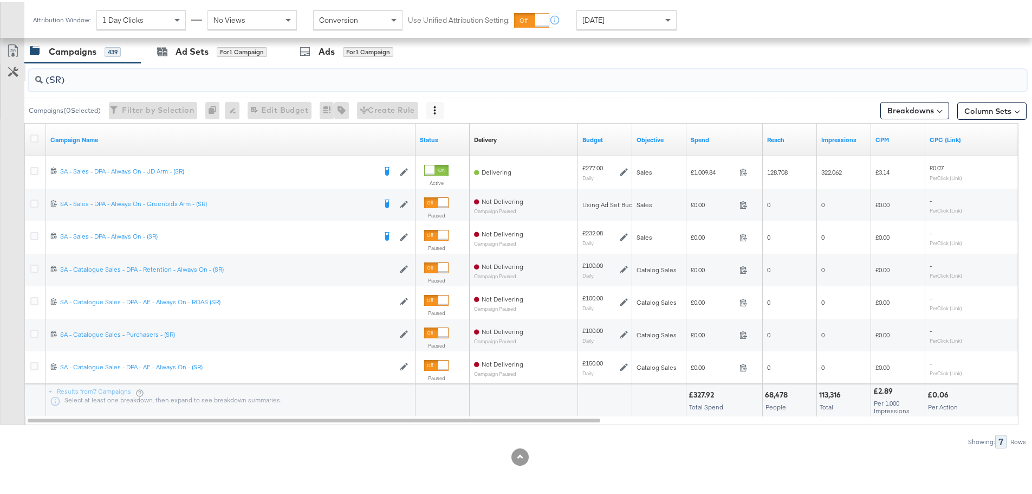
drag, startPoint x: 70, startPoint y: 74, endPoint x: 16, endPoint y: 76, distance: 54.3
click at [16, 76] on div "(SR) Campaigns ( 0 Selected) Filter by Selection Filter 0 campaigns 0 Rename 0 …" at bounding box center [513, 253] width 1027 height 385
